Goal: Transaction & Acquisition: Purchase product/service

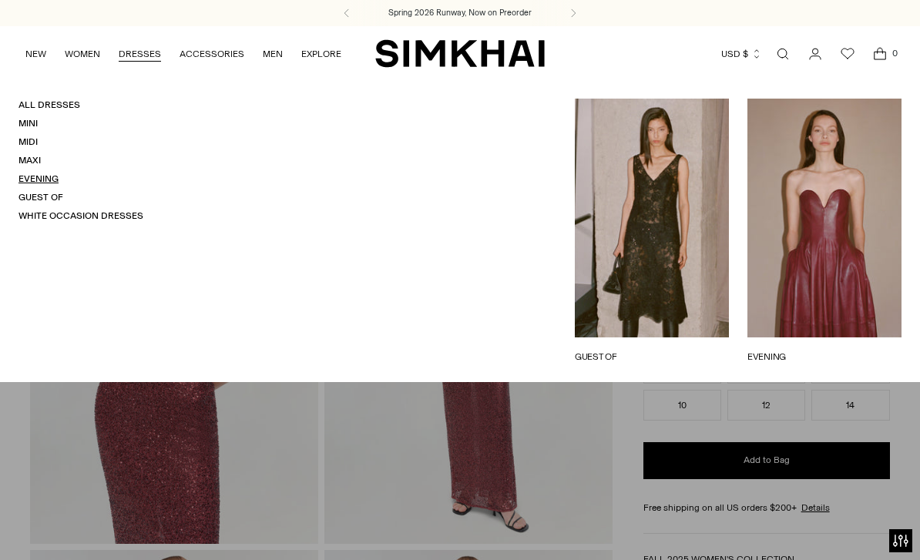
click at [56, 177] on link "Evening" at bounding box center [38, 178] width 40 height 11
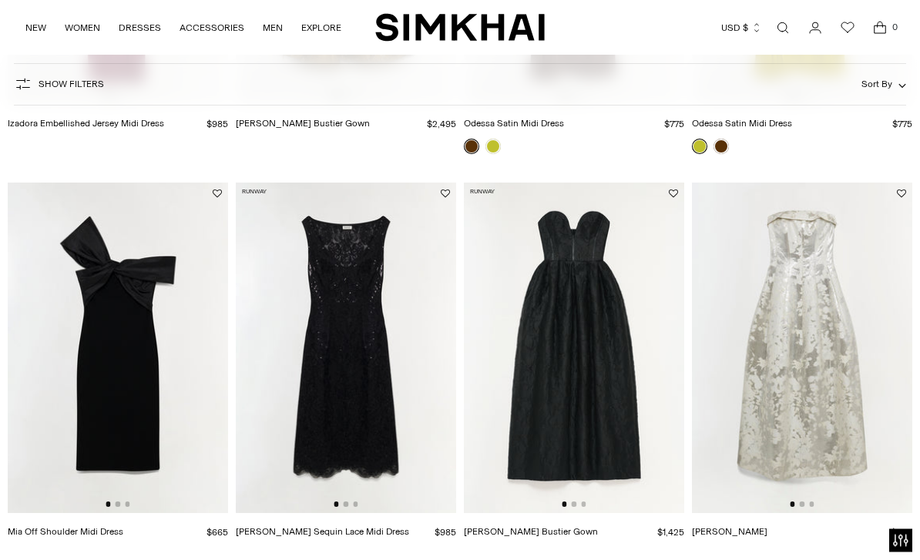
scroll to position [849, 0]
click at [353, 505] on button "Go to slide 3" at bounding box center [355, 504] width 5 height 5
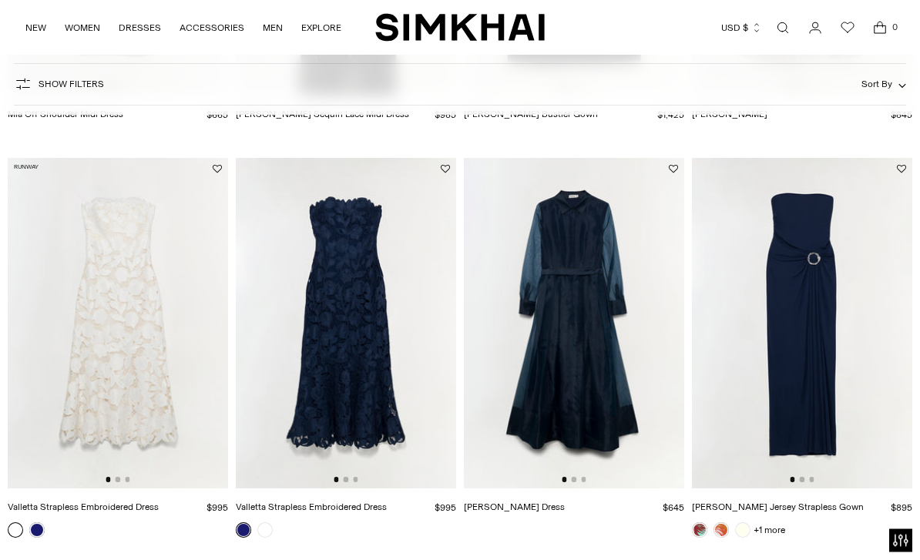
scroll to position [1267, 0]
click at [728, 527] on link at bounding box center [721, 530] width 15 height 15
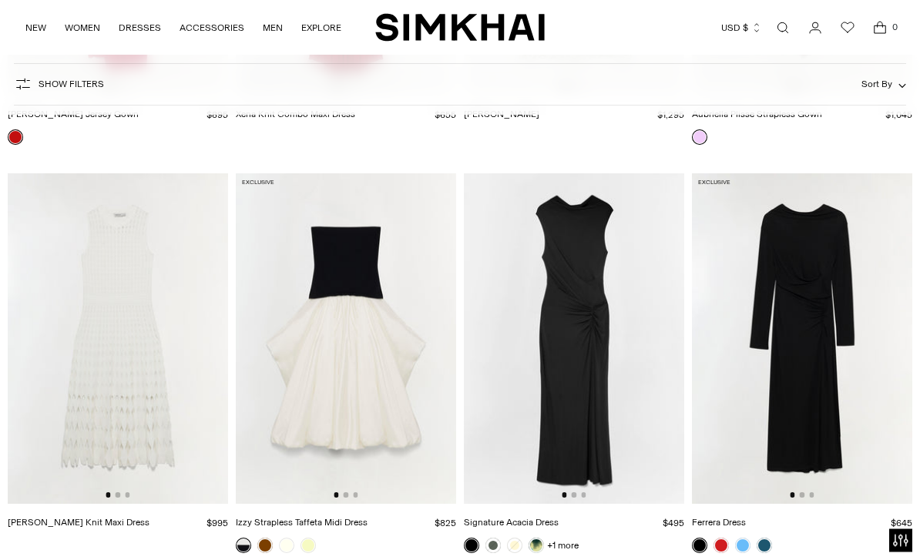
scroll to position [3340, 0]
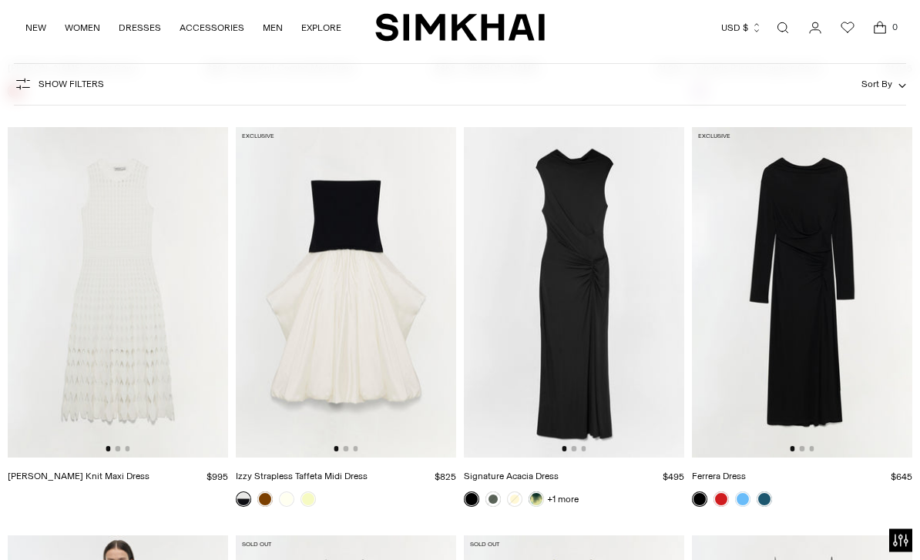
click at [897, 87] on button "Sort By" at bounding box center [884, 84] width 45 height 17
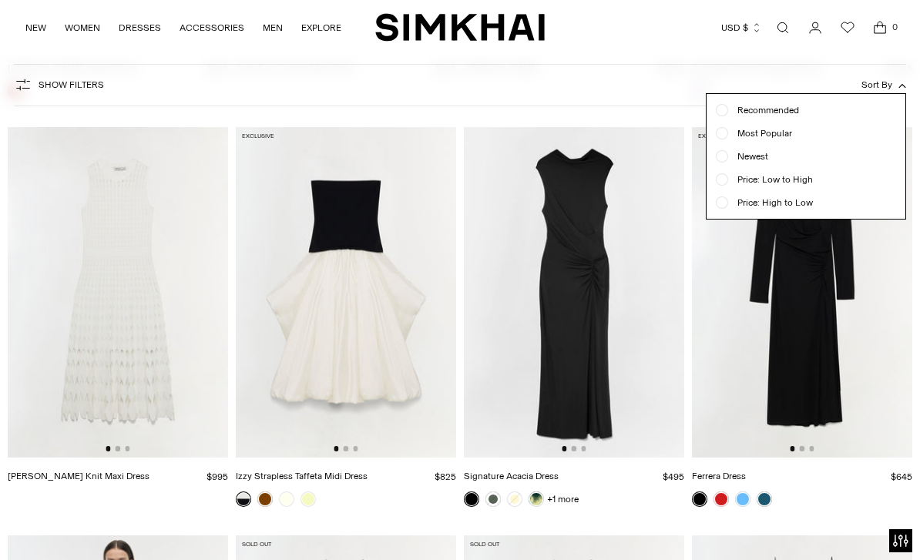
click at [803, 208] on span "Price: High to Low" at bounding box center [770, 203] width 85 height 14
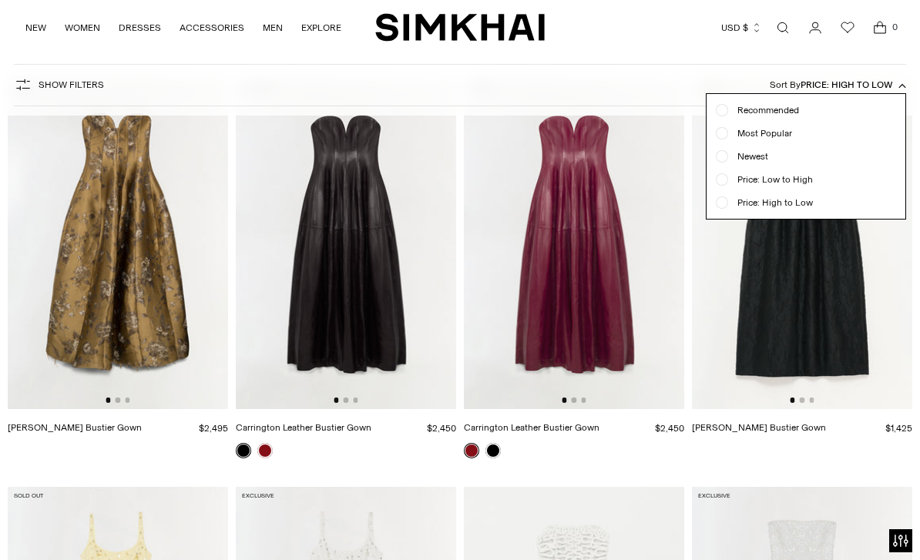
scroll to position [113, 0]
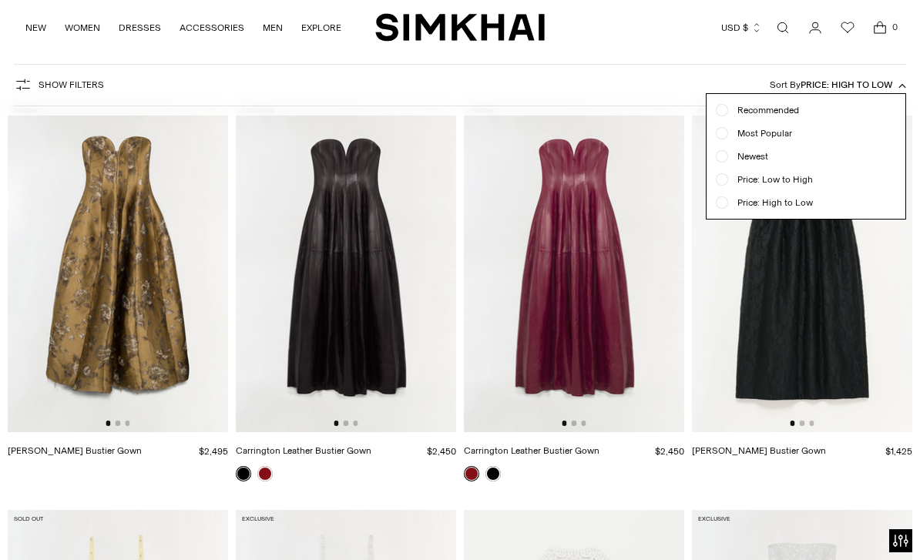
click at [695, 86] on div "Show Filters Show Filters Sort By Price: High to Low Recommended Most Popular N…" at bounding box center [460, 85] width 893 height 42
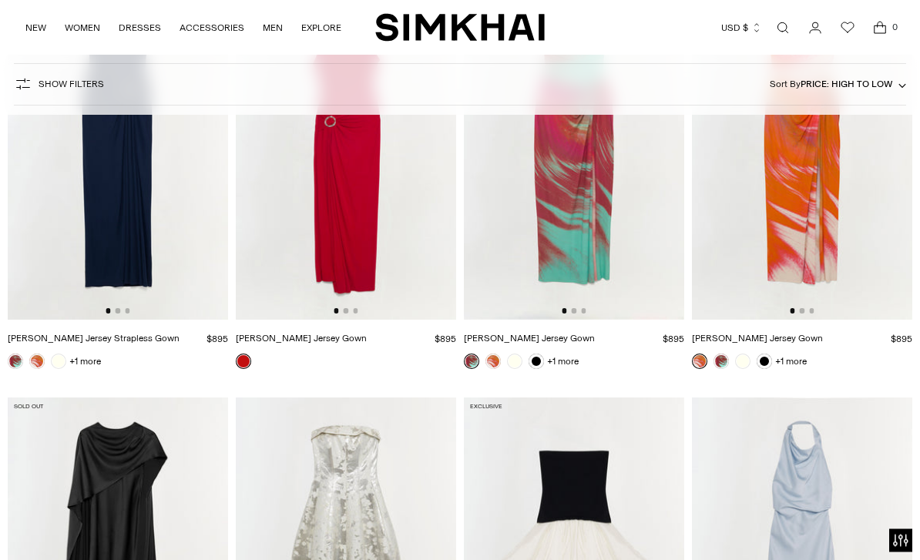
scroll to position [2244, 0]
